Goal: Task Accomplishment & Management: Use online tool/utility

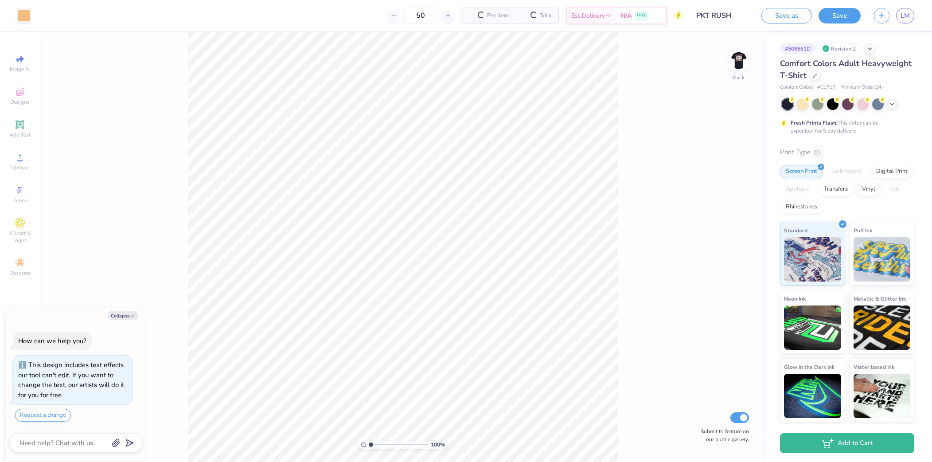
type textarea "x"
click at [403, 16] on input "50" at bounding box center [386, 16] width 35 height 16
type input "80"
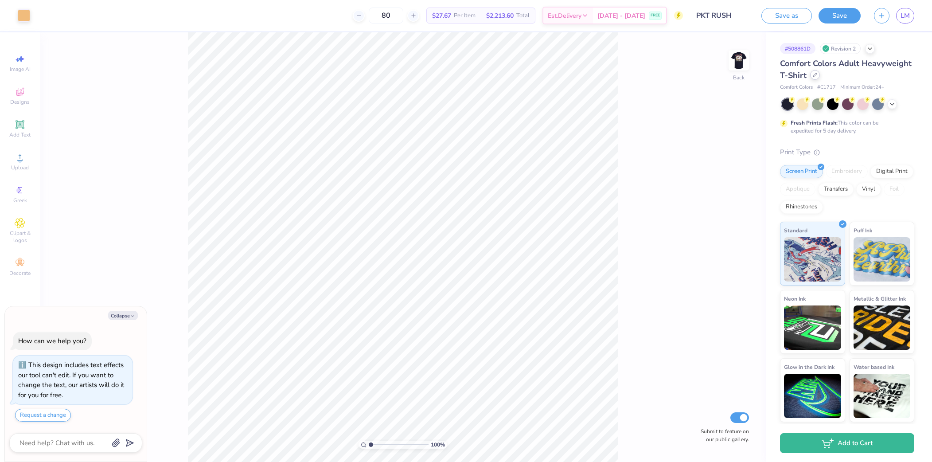
click at [814, 77] on div at bounding box center [815, 75] width 10 height 10
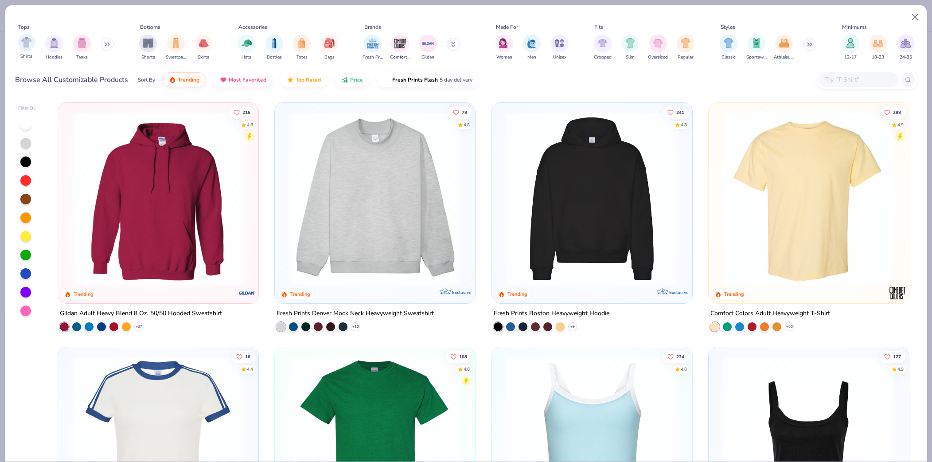
click at [23, 51] on div "Shirts" at bounding box center [27, 47] width 18 height 26
type textarea "x"
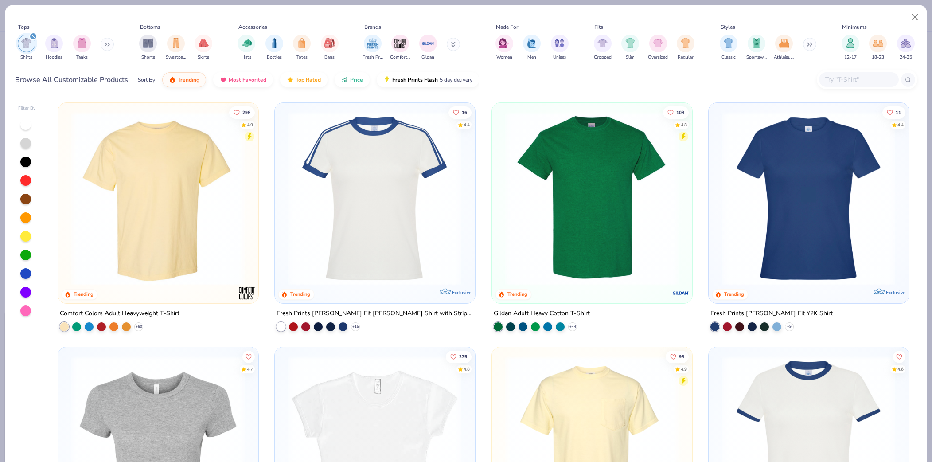
click at [850, 82] on input "text" at bounding box center [858, 79] width 68 height 10
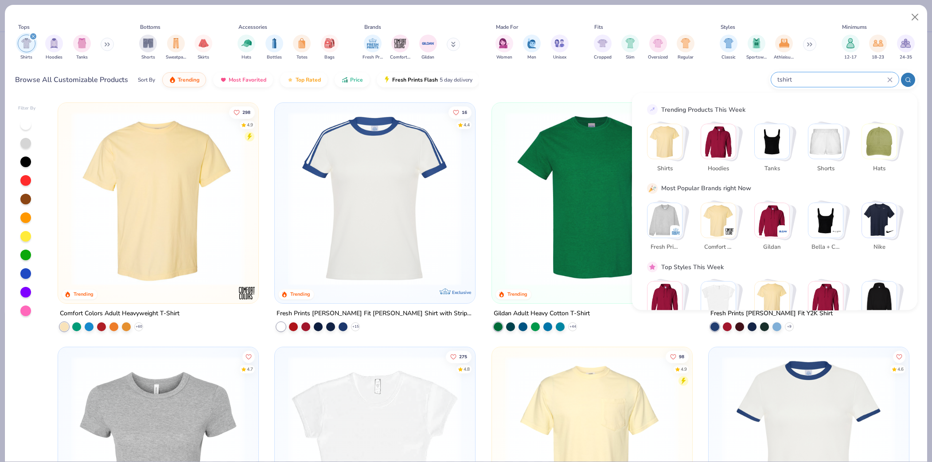
type input "tshirt"
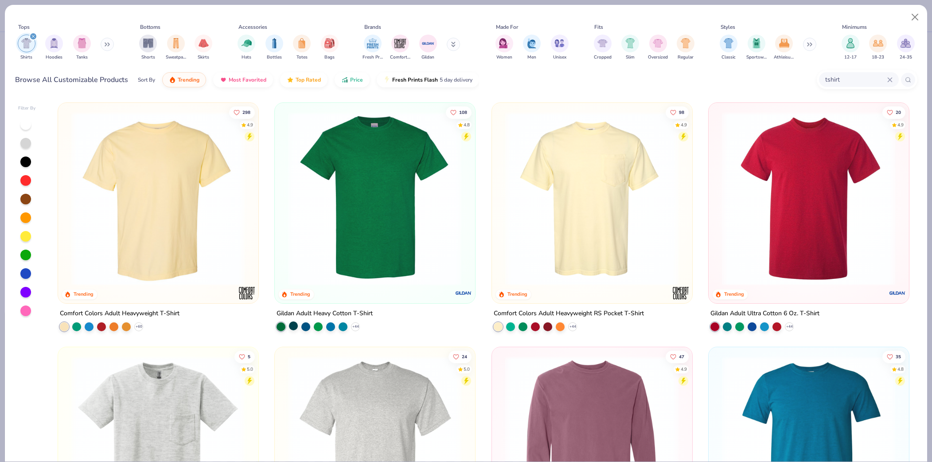
click at [293, 322] on div at bounding box center [293, 325] width 9 height 9
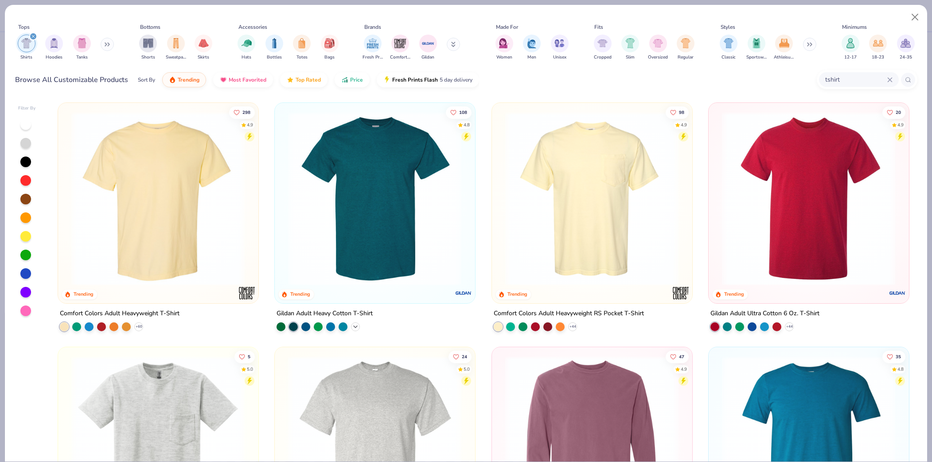
click at [357, 327] on icon at bounding box center [355, 326] width 7 height 7
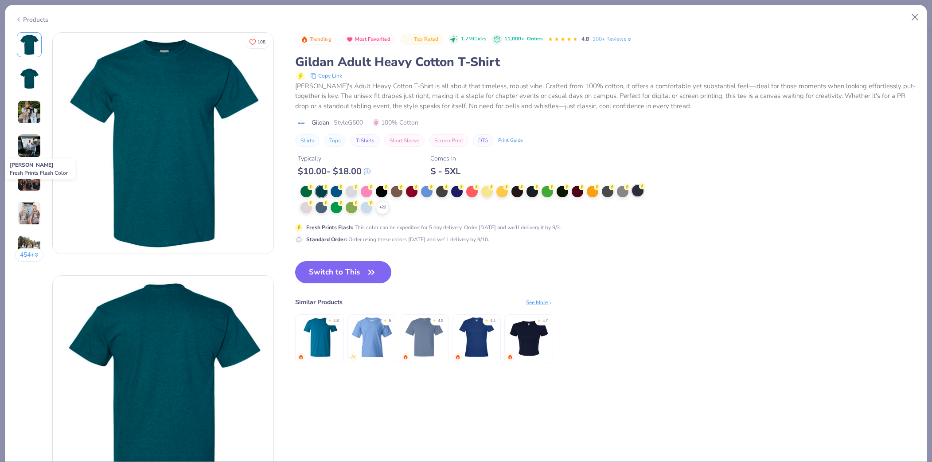
click at [638, 195] on div at bounding box center [638, 191] width 12 height 12
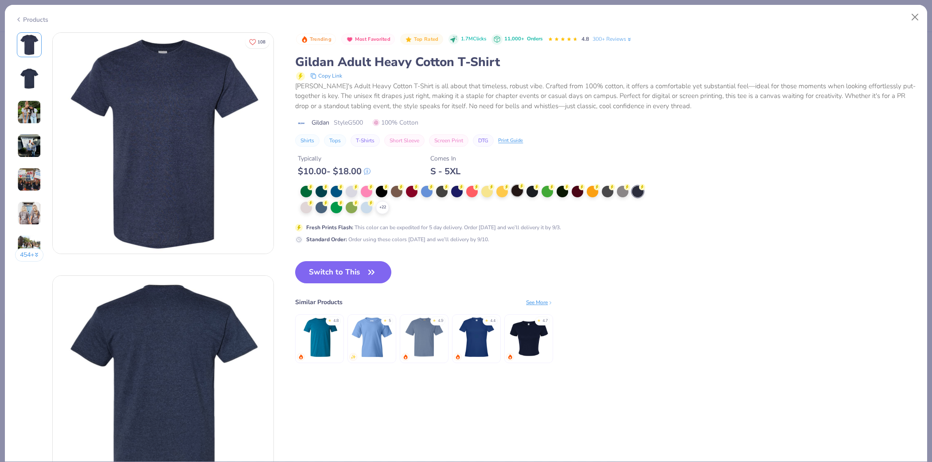
click at [518, 191] on div at bounding box center [517, 191] width 12 height 12
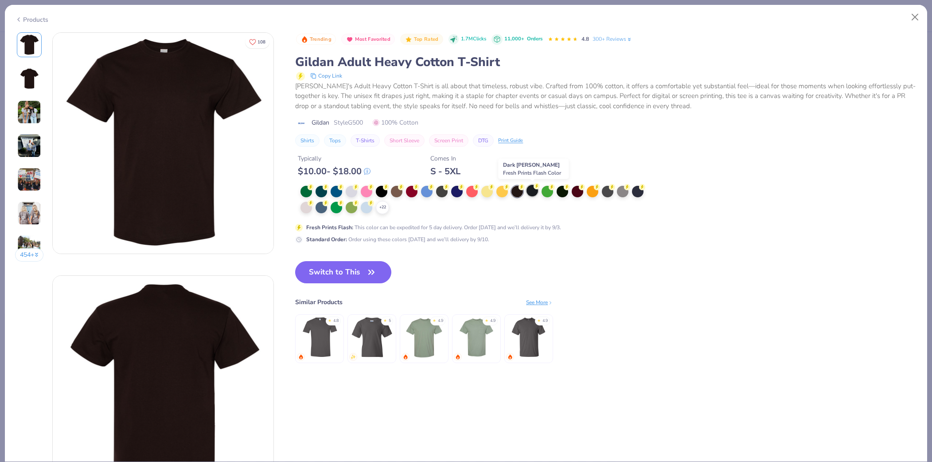
click at [536, 194] on div at bounding box center [532, 191] width 12 height 12
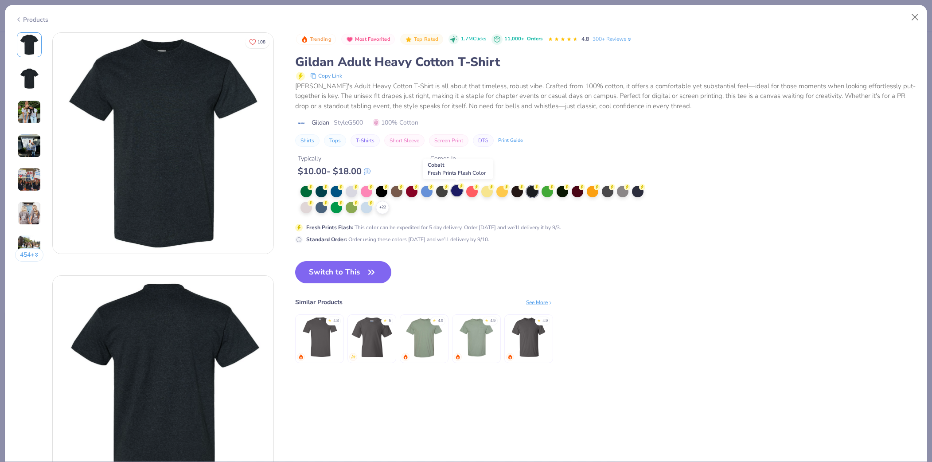
click at [457, 190] on div at bounding box center [457, 191] width 12 height 12
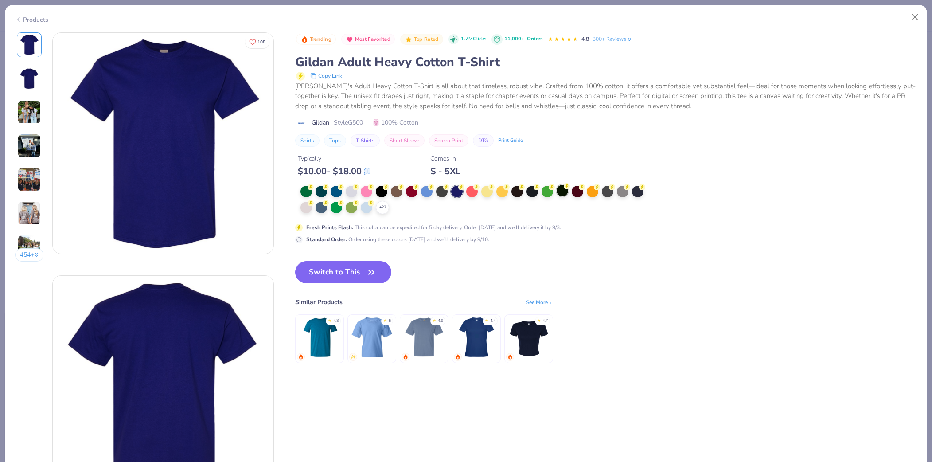
click at [564, 194] on div at bounding box center [563, 191] width 12 height 12
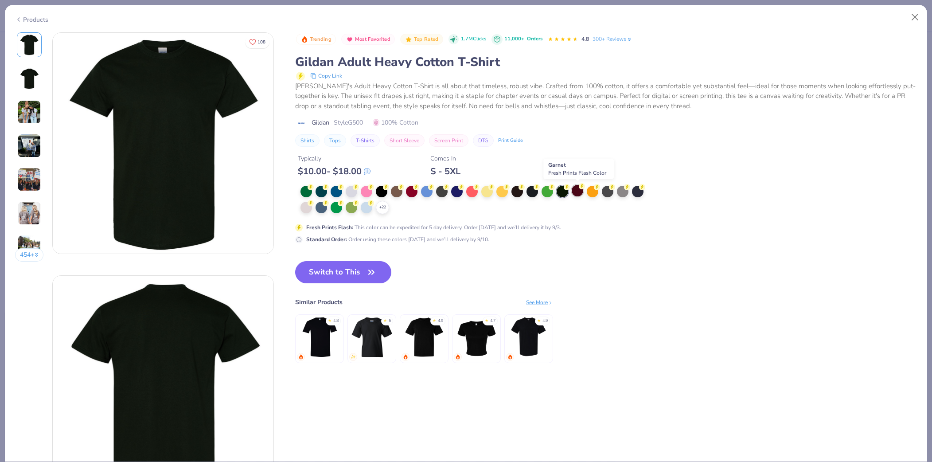
click at [576, 191] on div at bounding box center [578, 191] width 12 height 12
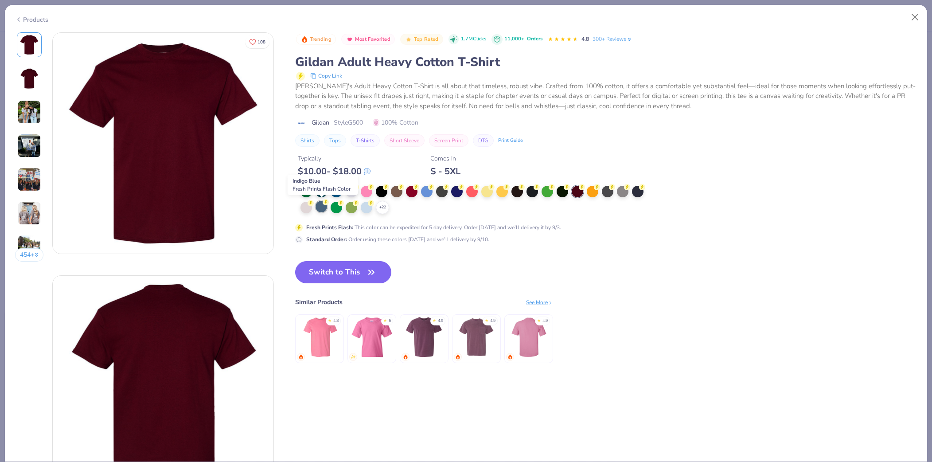
click at [322, 207] on div at bounding box center [322, 207] width 12 height 12
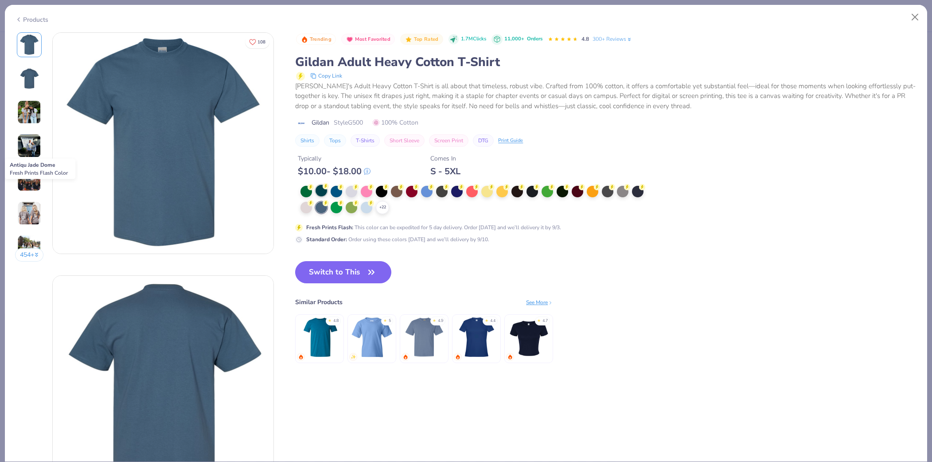
click at [319, 191] on div at bounding box center [322, 191] width 12 height 12
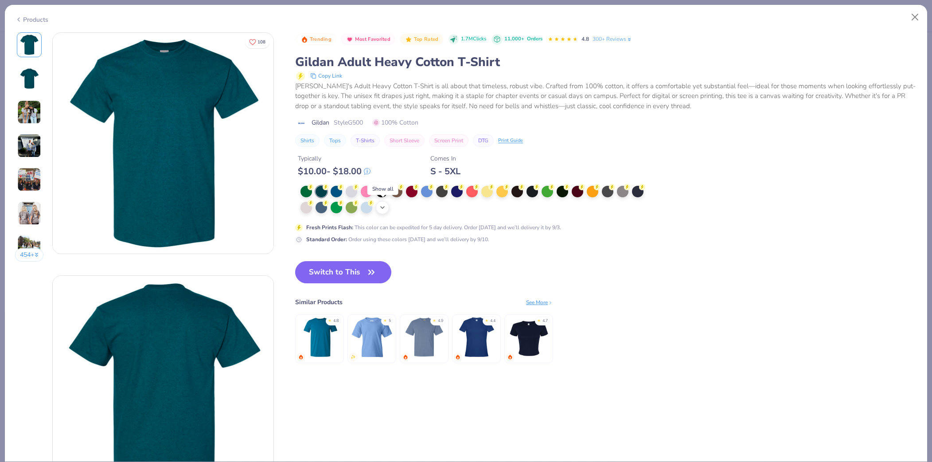
click at [384, 207] on icon at bounding box center [382, 207] width 7 height 7
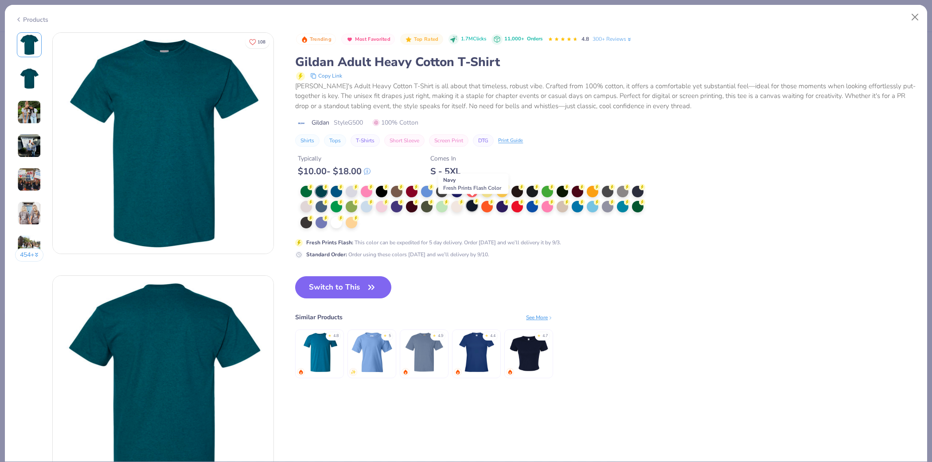
click at [472, 208] on div at bounding box center [472, 206] width 12 height 12
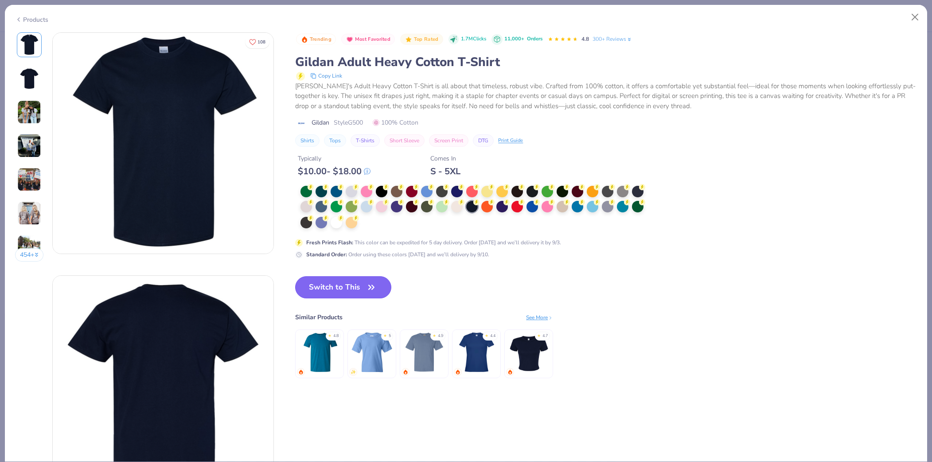
click at [347, 286] on button "Switch to This" at bounding box center [343, 287] width 96 height 22
type textarea "x"
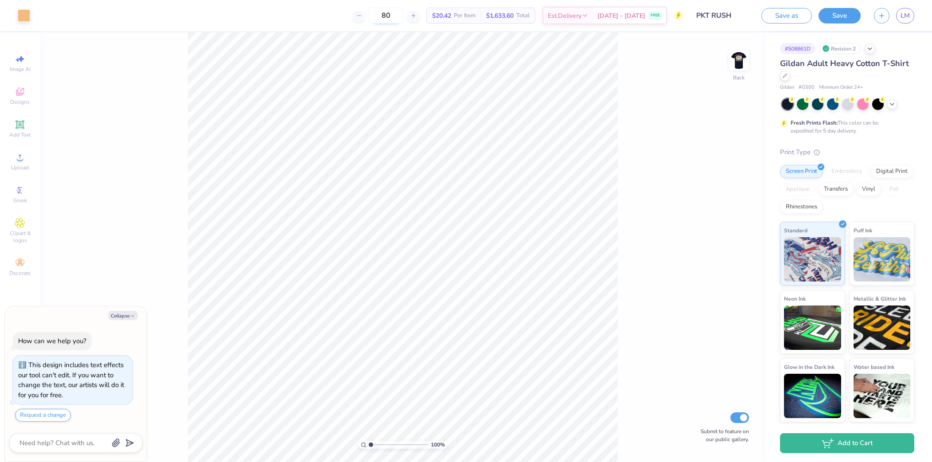
click at [403, 13] on input "80" at bounding box center [386, 16] width 35 height 16
drag, startPoint x: 404, startPoint y: 18, endPoint x: 385, endPoint y: 18, distance: 19.1
click at [385, 18] on input "80" at bounding box center [386, 16] width 35 height 16
click at [399, 16] on input "70" at bounding box center [386, 16] width 35 height 16
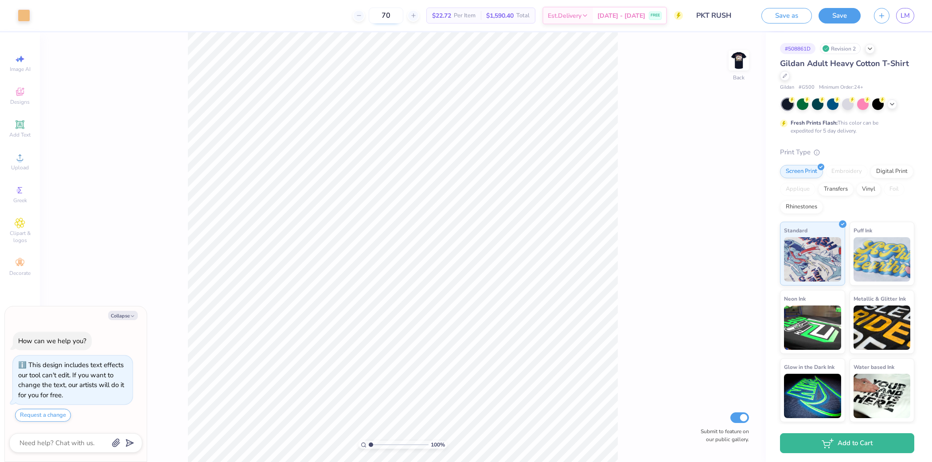
click at [399, 16] on input "70" at bounding box center [386, 16] width 35 height 16
type input "80"
drag, startPoint x: 503, startPoint y: 15, endPoint x: 529, endPoint y: 23, distance: 26.6
click at [529, 23] on div "80 $20.42 Per Item $1,633.60 Total Est. Delivery Sep 7 - 10 FREE" at bounding box center [360, 15] width 646 height 31
click at [745, 56] on img at bounding box center [738, 60] width 35 height 35
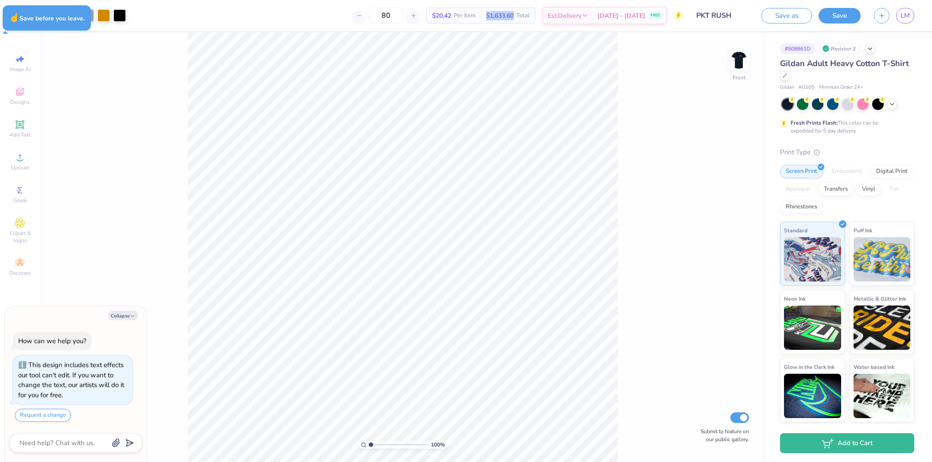
type textarea "x"
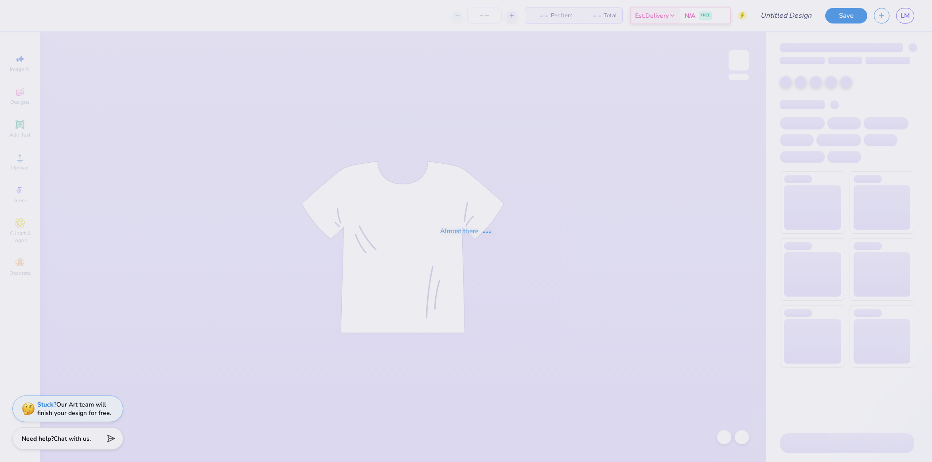
type input "PKT RUSH"
type input "50"
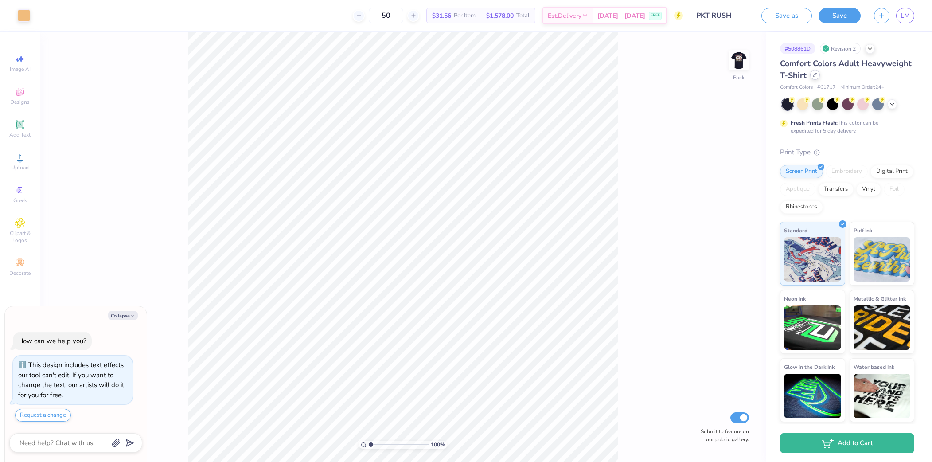
click at [811, 78] on div at bounding box center [815, 75] width 10 height 10
type textarea "x"
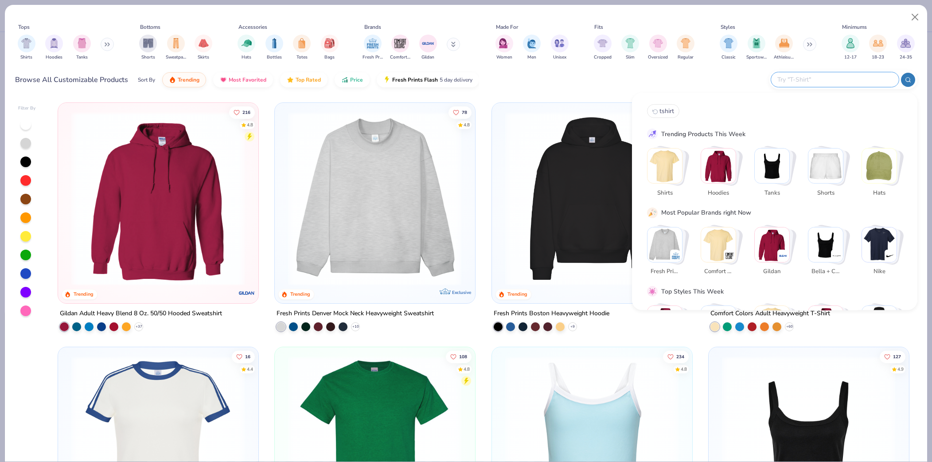
click at [845, 81] on input "text" at bounding box center [834, 79] width 116 height 10
type input "tshirt"
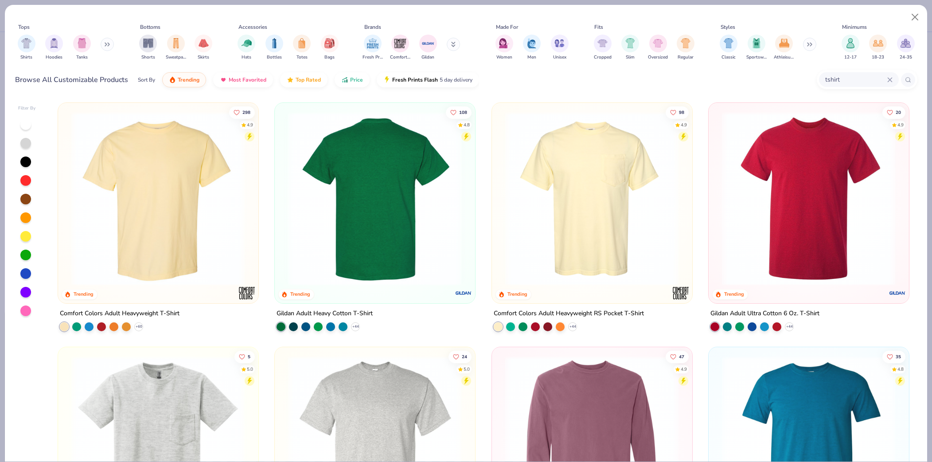
click at [284, 230] on img at bounding box center [192, 199] width 182 height 174
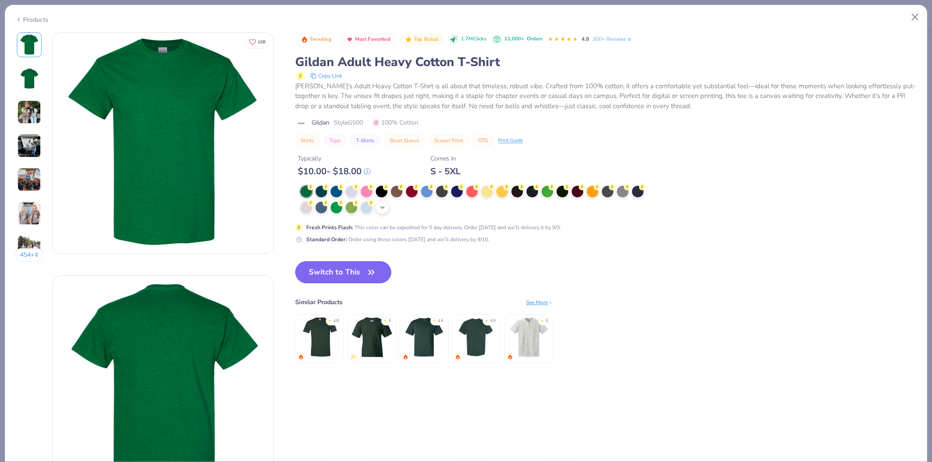
click at [386, 212] on div "+ 22" at bounding box center [382, 207] width 13 height 13
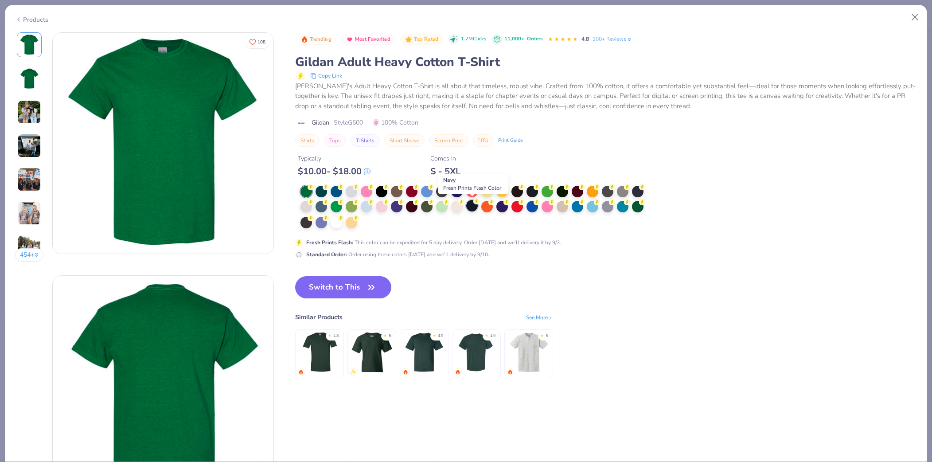
click at [475, 206] on div at bounding box center [472, 206] width 12 height 12
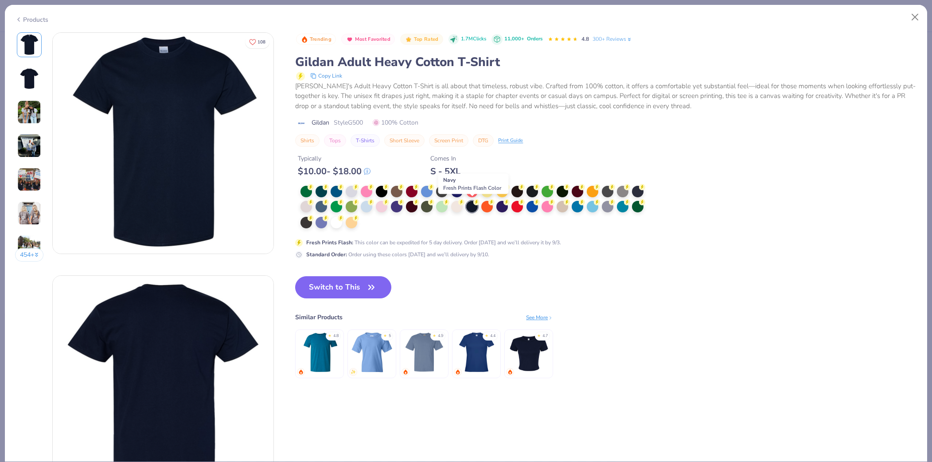
click at [473, 206] on div at bounding box center [472, 207] width 12 height 12
click at [309, 221] on div at bounding box center [306, 222] width 12 height 12
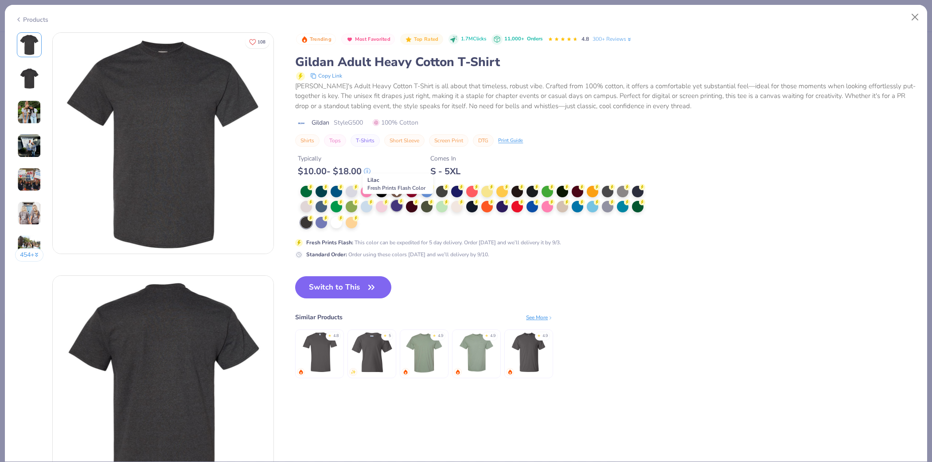
click at [401, 204] on div at bounding box center [397, 206] width 12 height 12
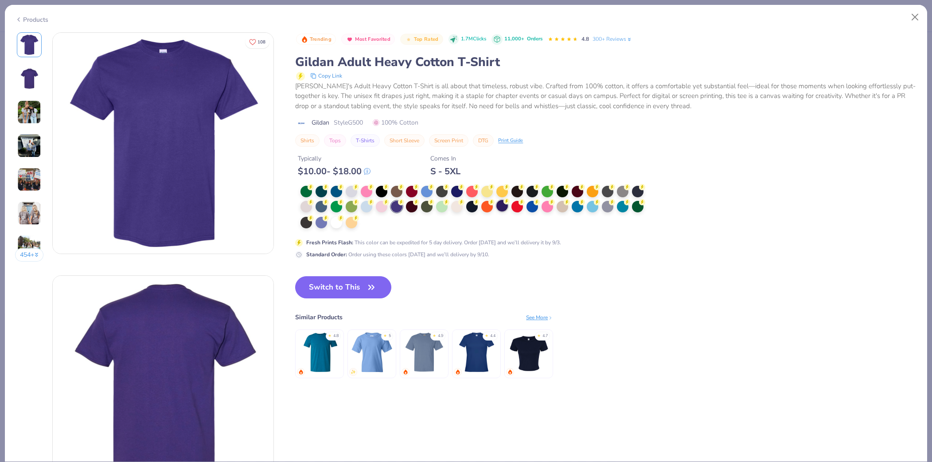
click at [497, 210] on div at bounding box center [502, 206] width 12 height 12
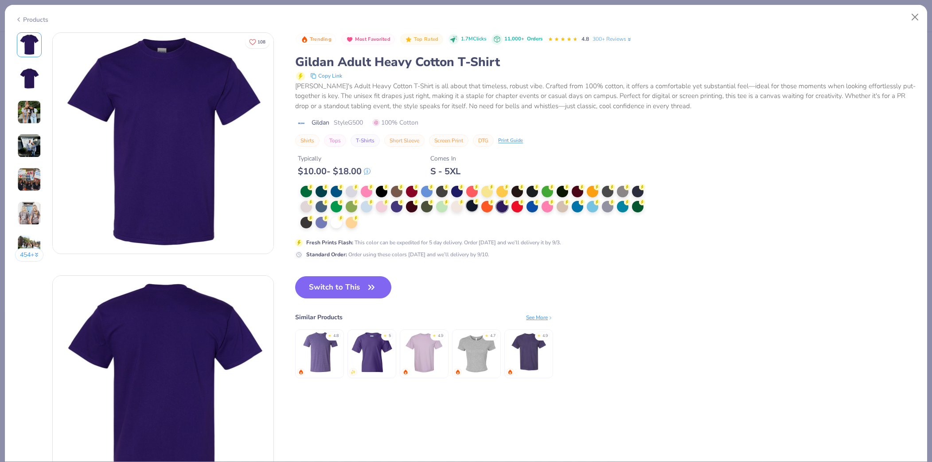
click at [476, 207] on div at bounding box center [472, 206] width 12 height 12
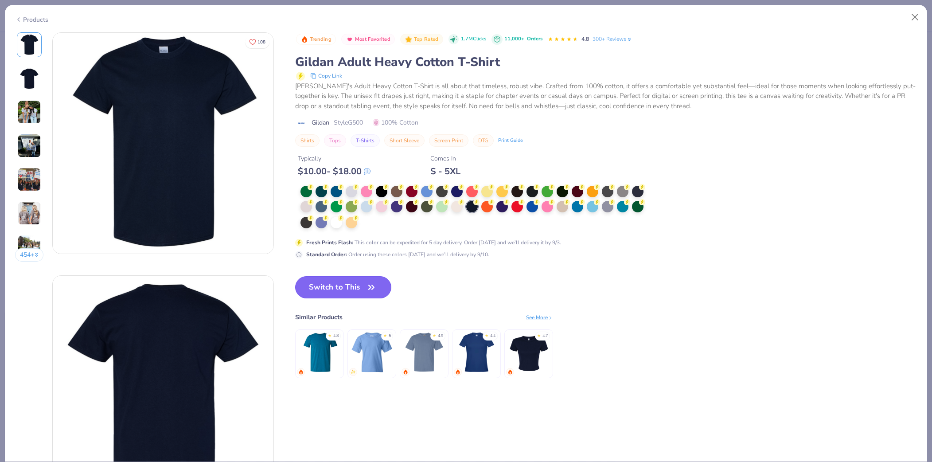
click at [328, 290] on button "Switch to This" at bounding box center [343, 287] width 96 height 22
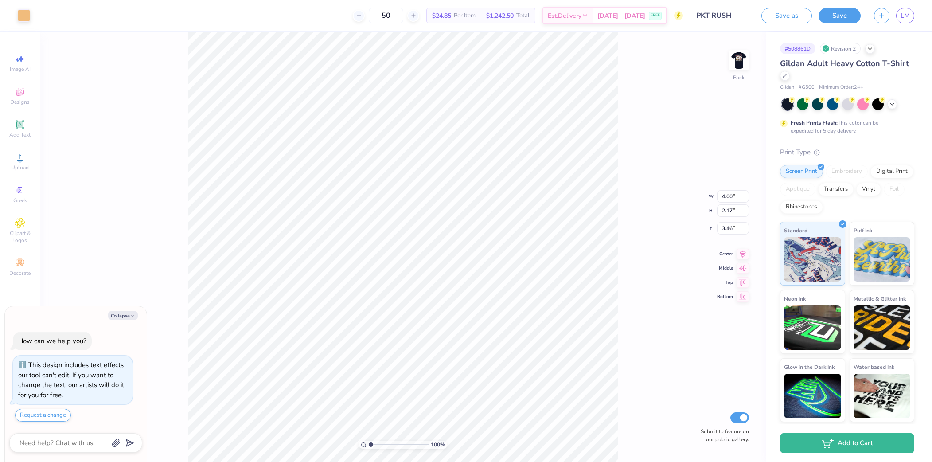
type textarea "x"
type input "2.80"
type input "1.52"
type textarea "x"
type input "3.66"
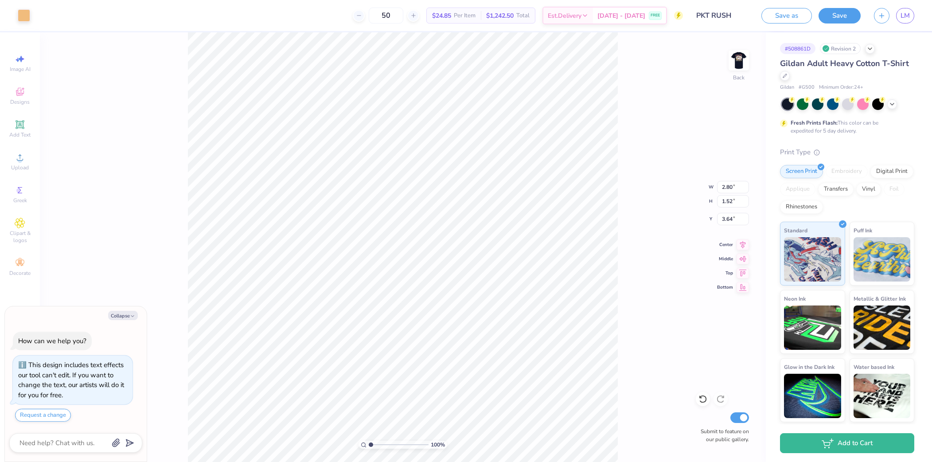
type textarea "x"
type input "3.54"
click at [747, 58] on img at bounding box center [738, 60] width 35 height 35
type textarea "x"
type input "3.00"
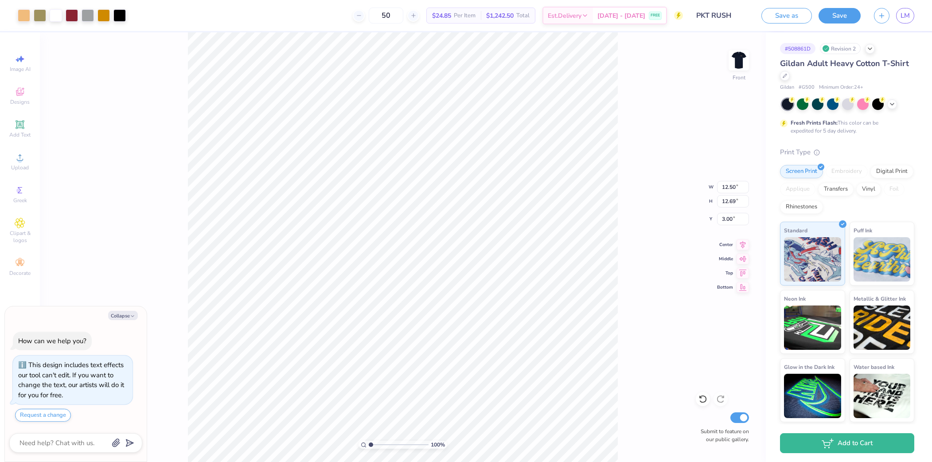
type textarea "x"
type input "1"
drag, startPoint x: 372, startPoint y: 446, endPoint x: 367, endPoint y: 444, distance: 5.4
click at [369, 444] on input "range" at bounding box center [399, 444] width 60 height 8
click at [39, 14] on div at bounding box center [40, 14] width 12 height 12
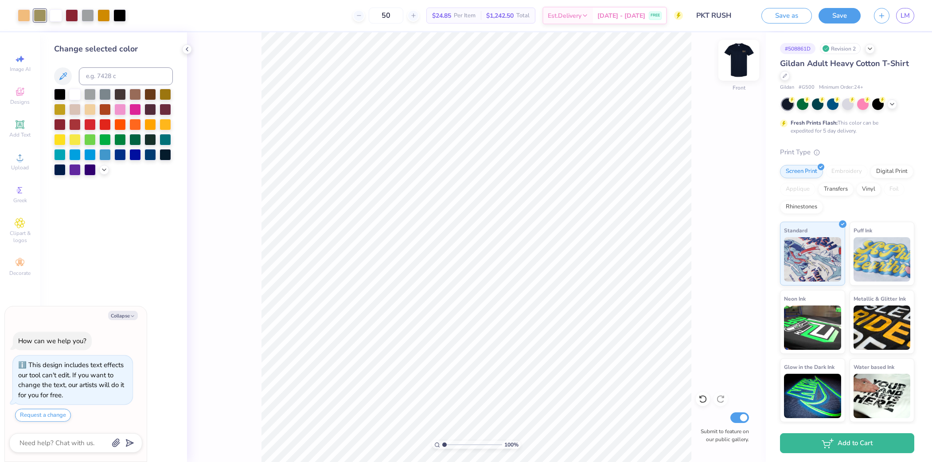
click at [745, 62] on img at bounding box center [738, 60] width 35 height 35
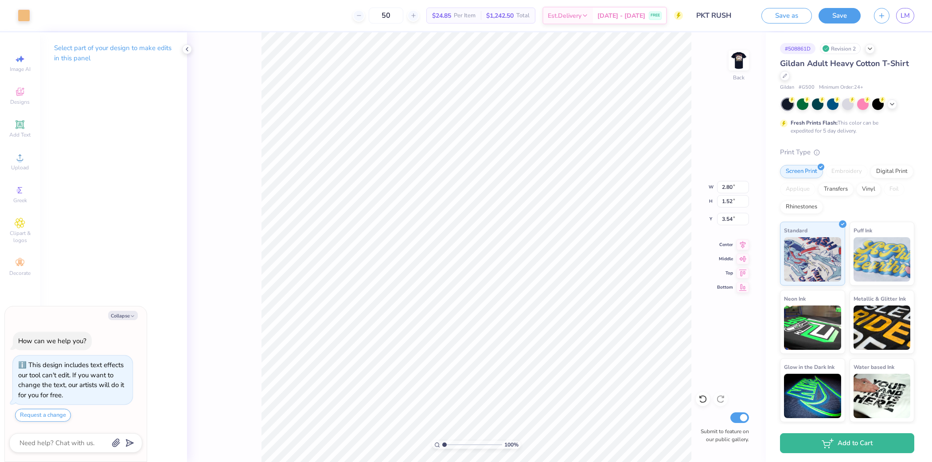
type textarea "x"
type input "3.46"
click at [403, 17] on input "50" at bounding box center [386, 16] width 35 height 16
drag, startPoint x: 406, startPoint y: 16, endPoint x: 385, endPoint y: 16, distance: 21.3
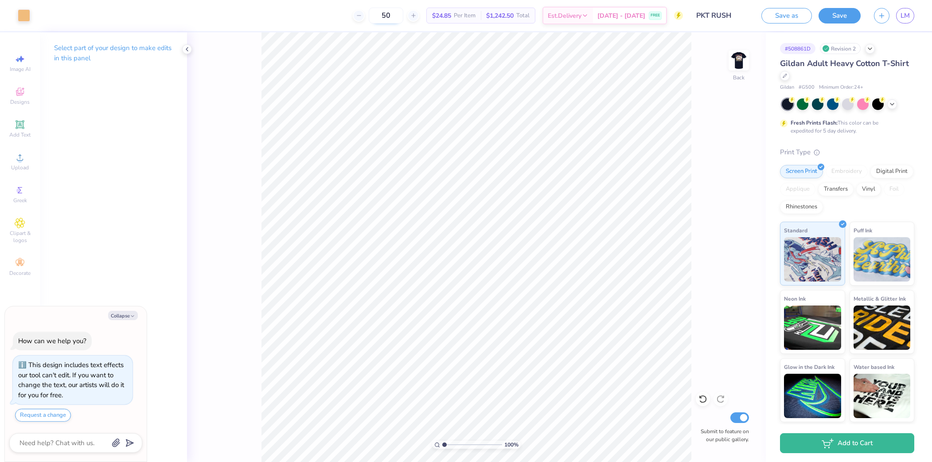
click at [385, 16] on input "50" at bounding box center [386, 16] width 35 height 16
type input "80"
click at [849, 16] on button "Save" at bounding box center [839, 15] width 42 height 16
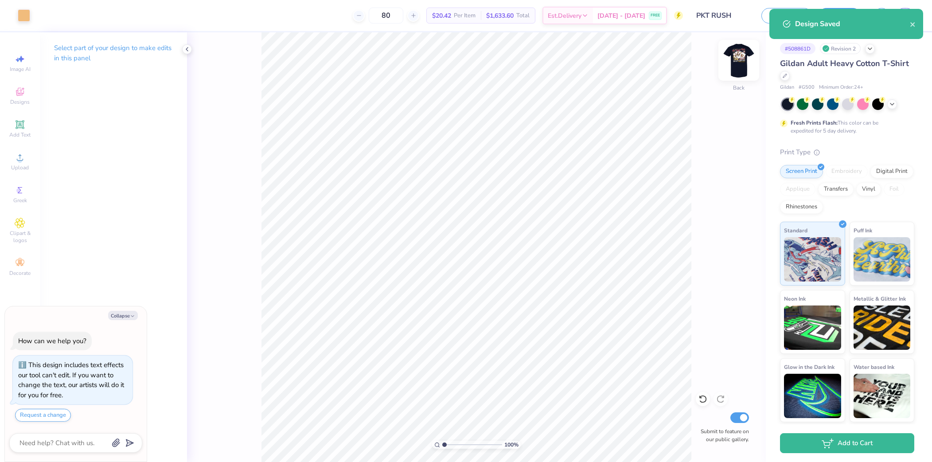
click at [734, 59] on img at bounding box center [738, 60] width 35 height 35
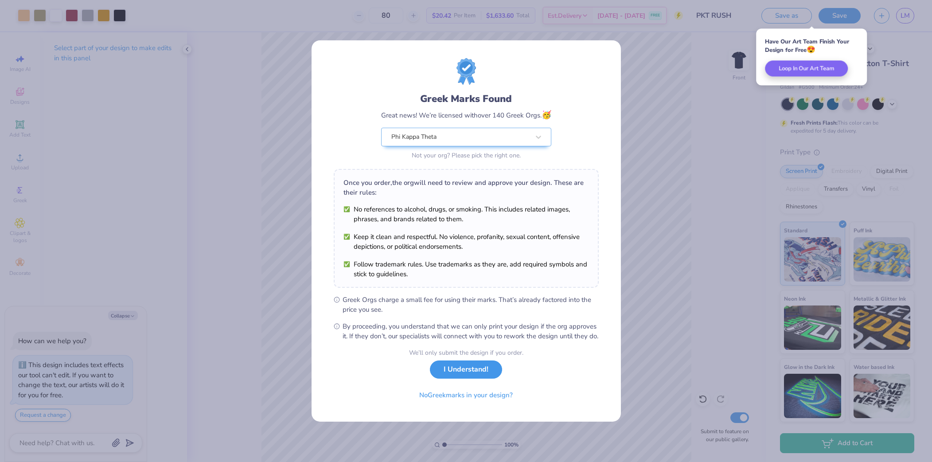
click at [473, 378] on button "I Understand!" at bounding box center [466, 369] width 72 height 18
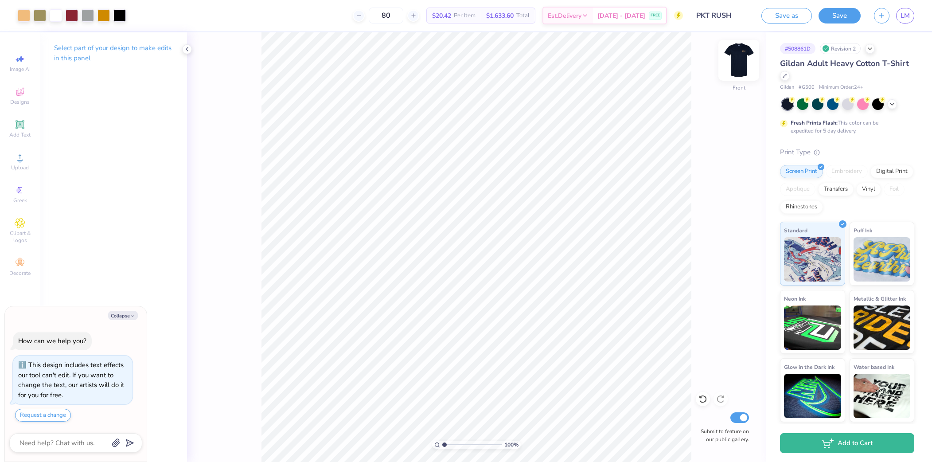
click at [748, 59] on img at bounding box center [738, 60] width 35 height 35
click at [732, 64] on img at bounding box center [738, 60] width 35 height 35
click at [27, 15] on div at bounding box center [24, 14] width 12 height 12
type textarea "x"
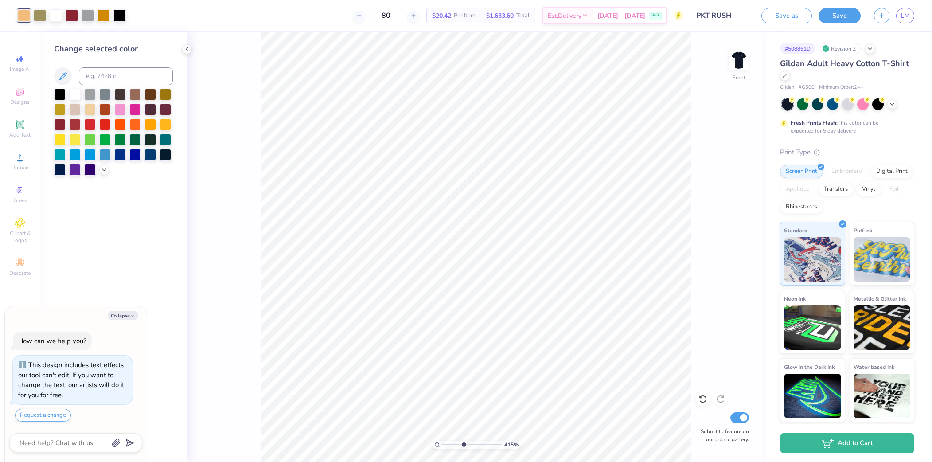
drag, startPoint x: 445, startPoint y: 444, endPoint x: 463, endPoint y: 444, distance: 17.7
type input "4.15"
click at [463, 444] on input "range" at bounding box center [472, 444] width 60 height 8
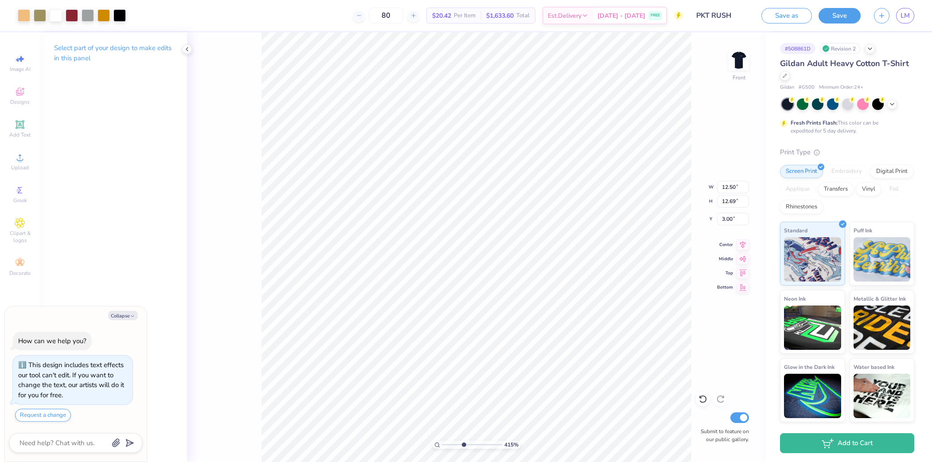
type textarea "x"
type input "4.95"
type textarea "x"
type input "3.00"
drag, startPoint x: 464, startPoint y: 444, endPoint x: 451, endPoint y: 440, distance: 13.5
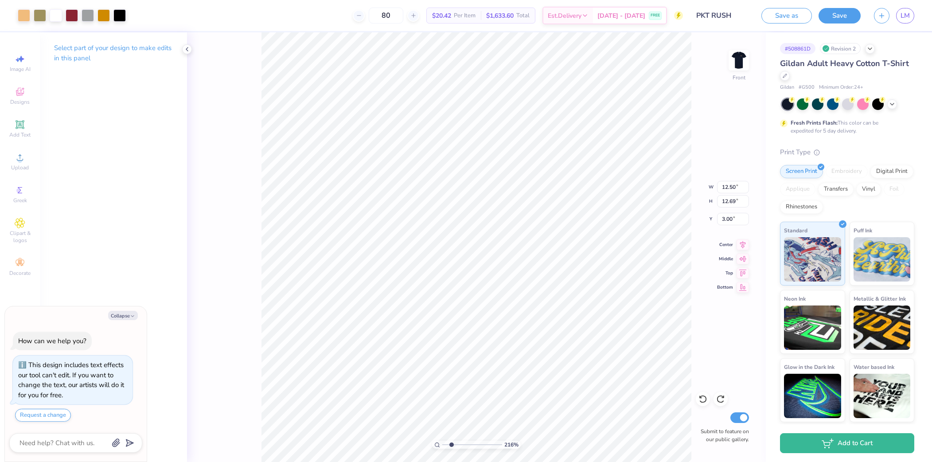
type input "2.16"
click at [451, 440] on input "range" at bounding box center [472, 444] width 60 height 8
click at [735, 62] on img at bounding box center [738, 60] width 35 height 35
click at [26, 20] on div at bounding box center [24, 14] width 12 height 12
type textarea "x"
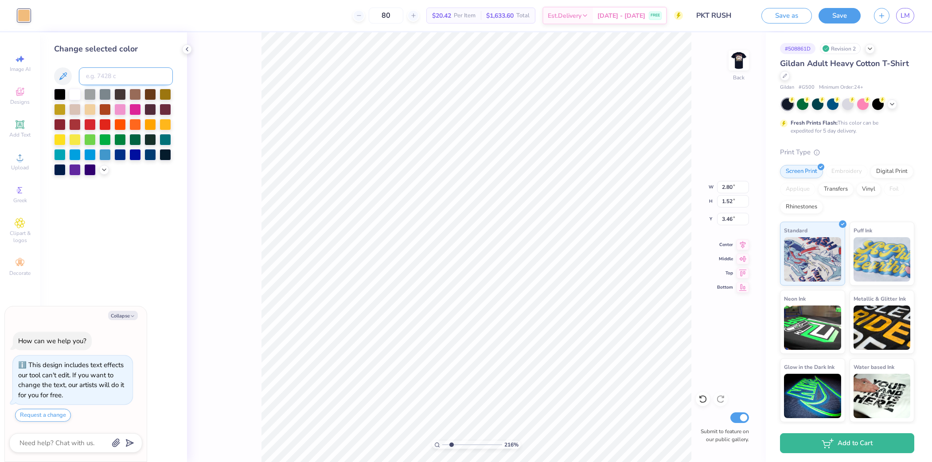
click at [120, 81] on input at bounding box center [126, 76] width 94 height 18
type input "131"
type textarea "x"
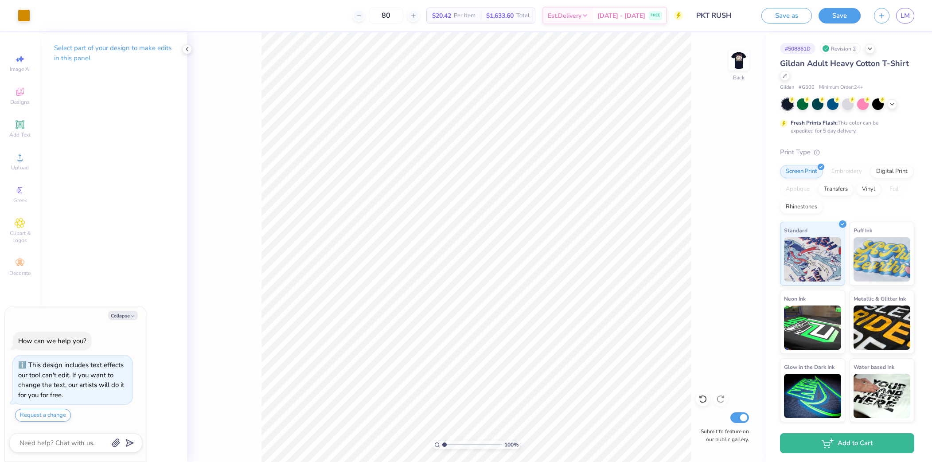
drag, startPoint x: 452, startPoint y: 445, endPoint x: 443, endPoint y: 444, distance: 8.9
type input "1"
click at [443, 444] on input "range" at bounding box center [472, 444] width 60 height 8
click at [23, 19] on div at bounding box center [24, 14] width 12 height 12
type textarea "x"
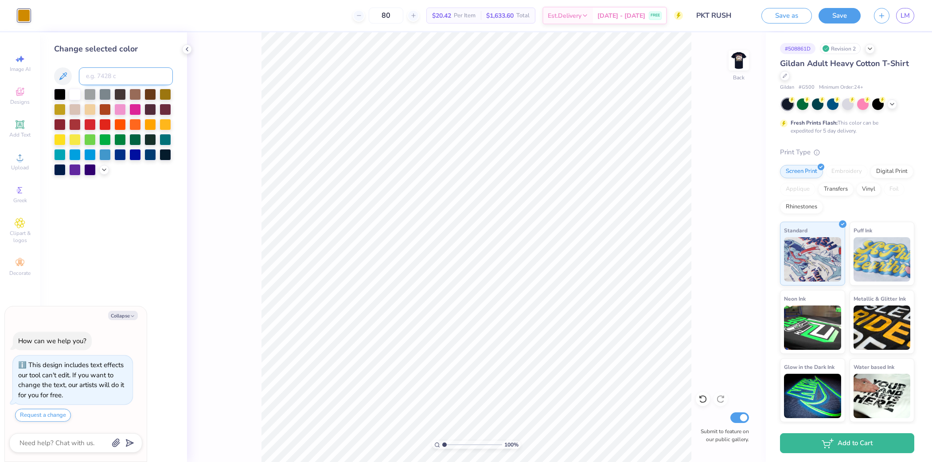
click at [108, 77] on input at bounding box center [126, 76] width 94 height 18
type input "156"
type textarea "x"
type input "131"
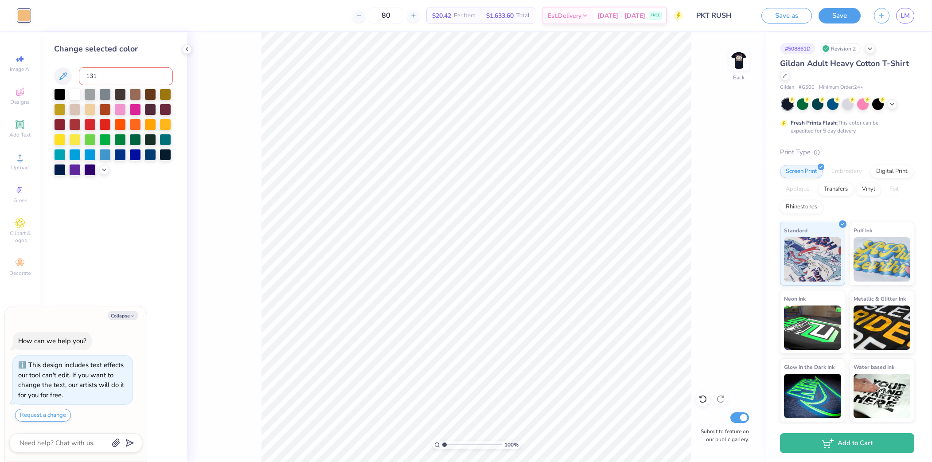
type textarea "x"
type input "131"
type input "156"
type textarea "x"
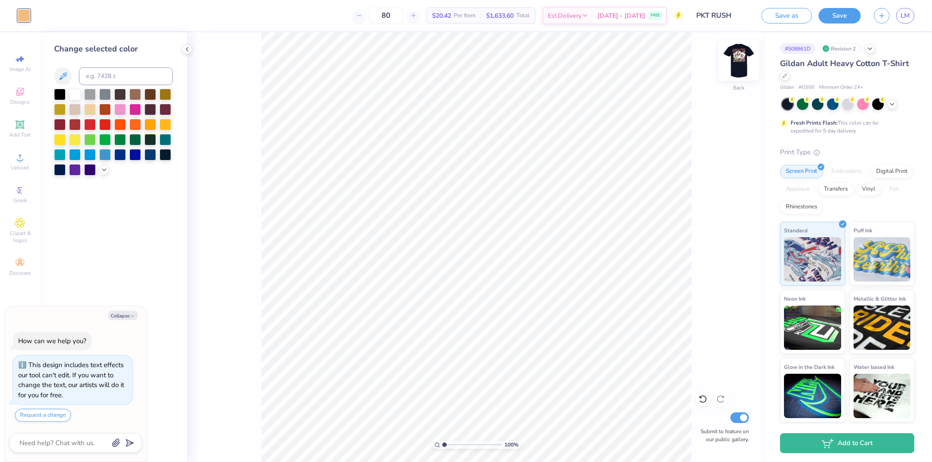
click at [741, 66] on img at bounding box center [738, 60] width 35 height 35
click at [747, 62] on img at bounding box center [738, 60] width 35 height 35
click at [746, 62] on img at bounding box center [738, 60] width 35 height 35
type textarea "x"
drag, startPoint x: 446, startPoint y: 445, endPoint x: 454, endPoint y: 444, distance: 8.2
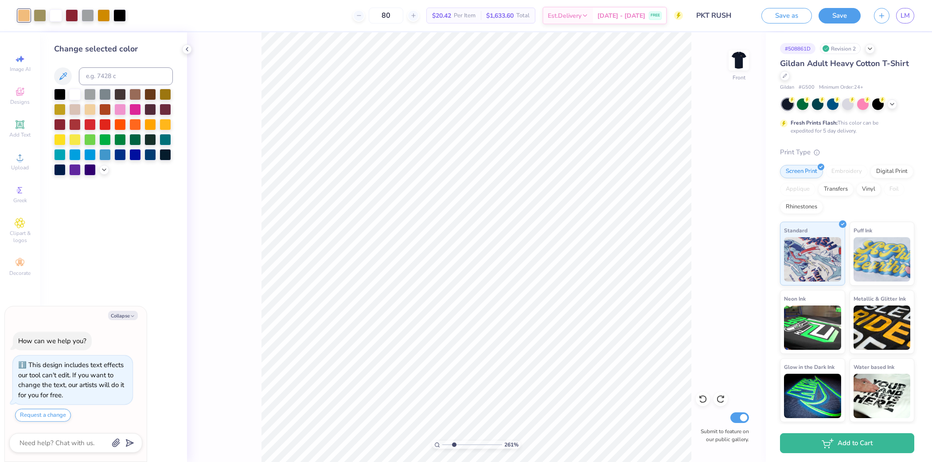
click at [454, 444] on input "range" at bounding box center [472, 444] width 60 height 8
click at [499, 446] on div "261 %" at bounding box center [476, 247] width 430 height 430
drag, startPoint x: 455, startPoint y: 445, endPoint x: 445, endPoint y: 442, distance: 10.2
click at [445, 442] on input "range" at bounding box center [472, 444] width 60 height 8
drag, startPoint x: 444, startPoint y: 445, endPoint x: 449, endPoint y: 441, distance: 6.6
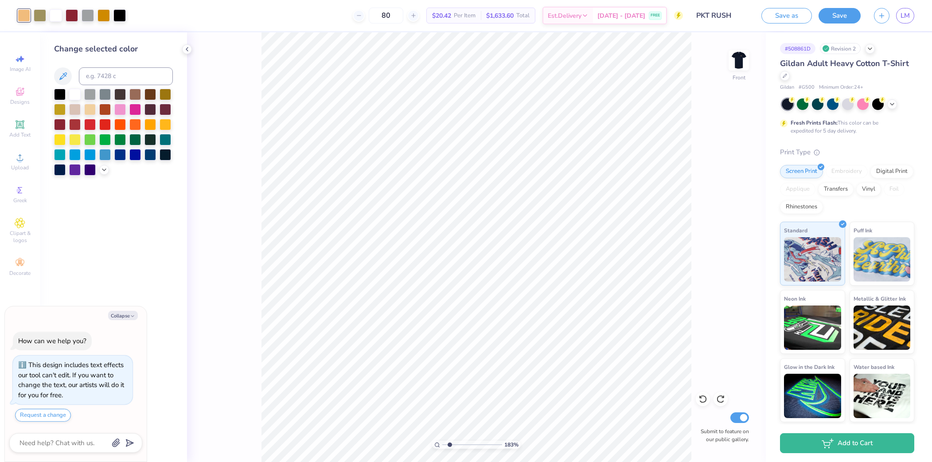
type input "1.84"
click at [449, 441] on input "range" at bounding box center [472, 444] width 60 height 8
click at [841, 20] on button "Save" at bounding box center [839, 15] width 42 height 16
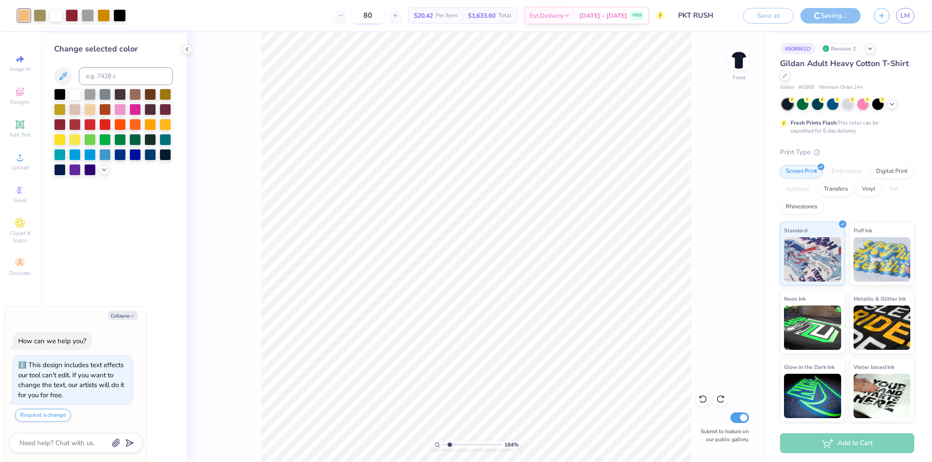
click at [385, 16] on input "80" at bounding box center [368, 16] width 35 height 16
click at [385, 15] on input "80" at bounding box center [368, 16] width 35 height 16
click at [385, 16] on input "80" at bounding box center [368, 16] width 35 height 16
type textarea "x"
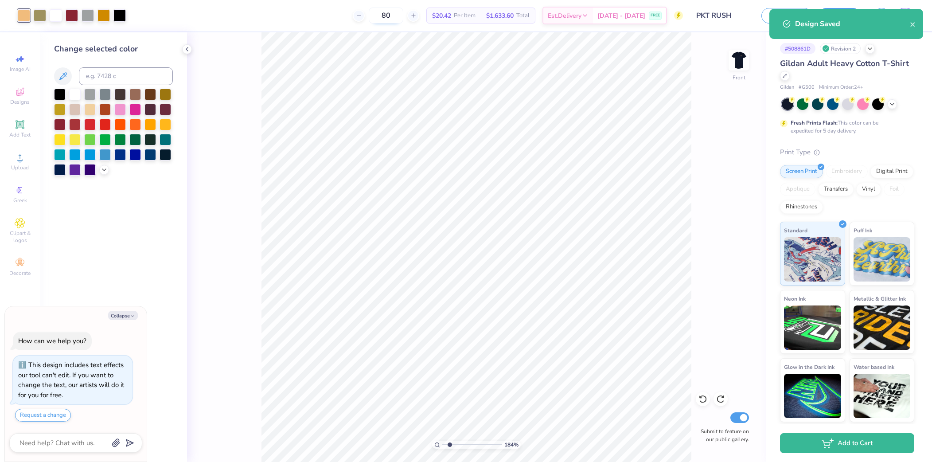
click at [403, 20] on input "80" at bounding box center [386, 16] width 35 height 16
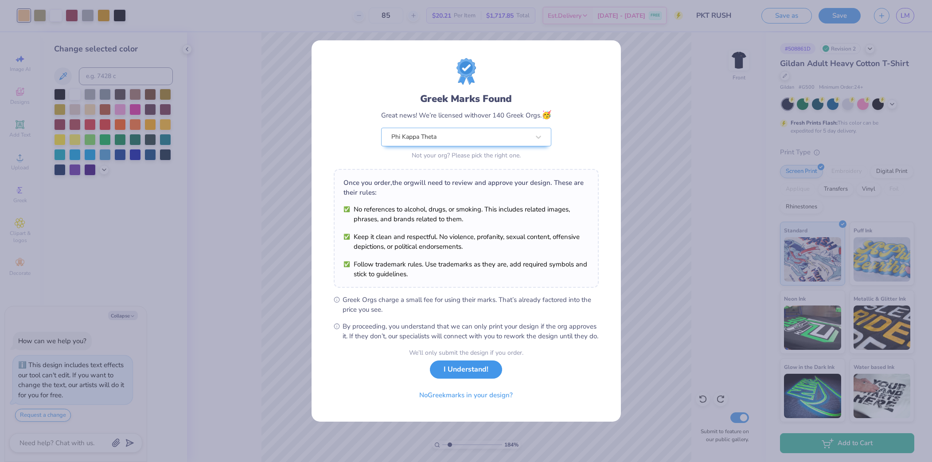
click at [450, 376] on button "I Understand!" at bounding box center [466, 369] width 72 height 18
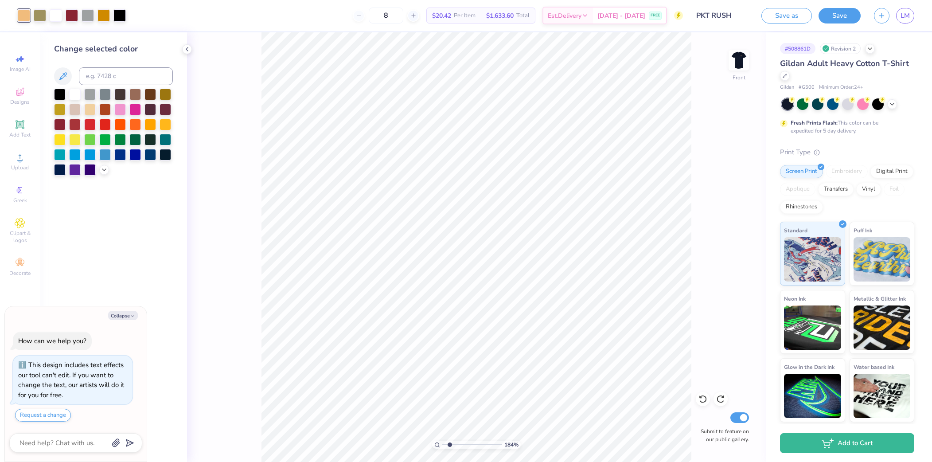
type input "85"
